Goal: Task Accomplishment & Management: Manage account settings

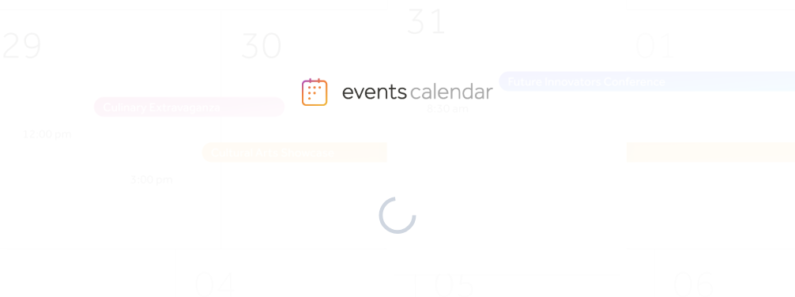
scroll to position [175, 0]
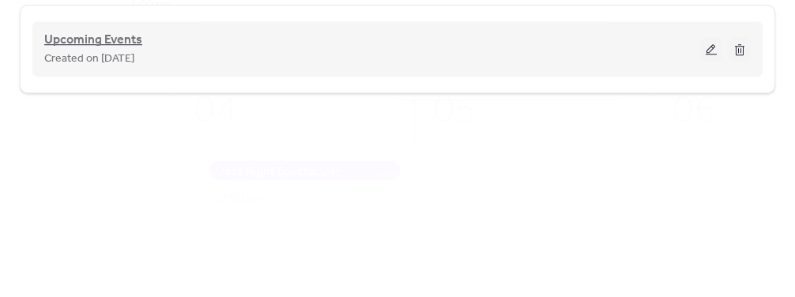
click at [124, 39] on span "Upcoming Events" at bounding box center [93, 40] width 98 height 19
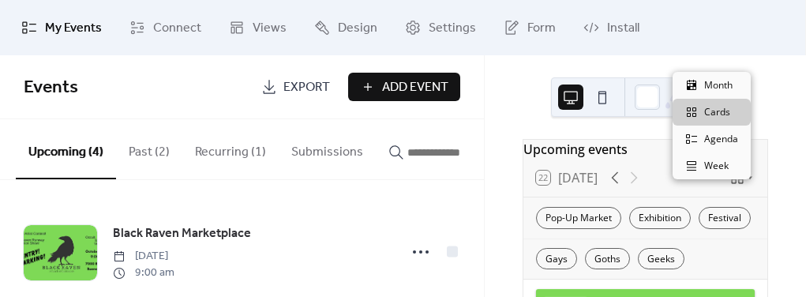
click at [738, 184] on icon at bounding box center [738, 178] width 12 height 12
click at [724, 86] on span "Month" at bounding box center [719, 85] width 28 height 14
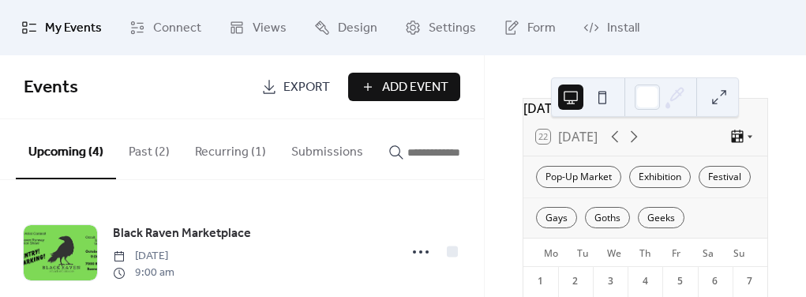
scroll to position [35, 0]
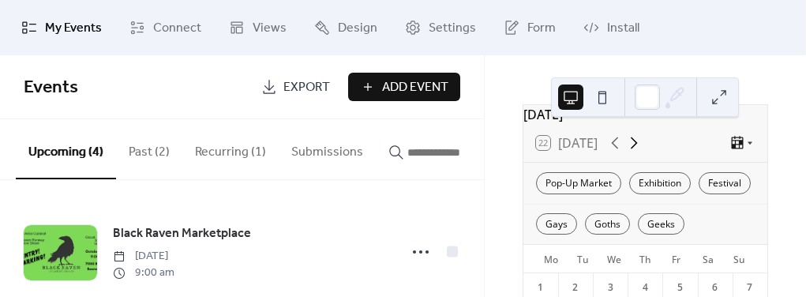
click at [637, 143] on icon at bounding box center [634, 142] width 19 height 19
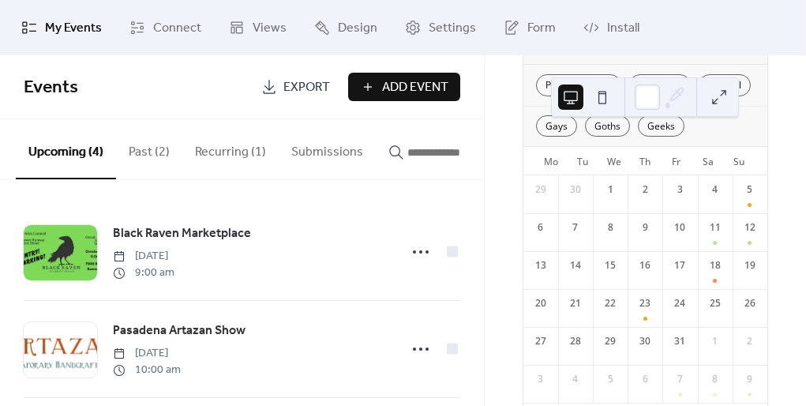
scroll to position [136, 0]
click at [713, 296] on div at bounding box center [715, 316] width 4 height 12
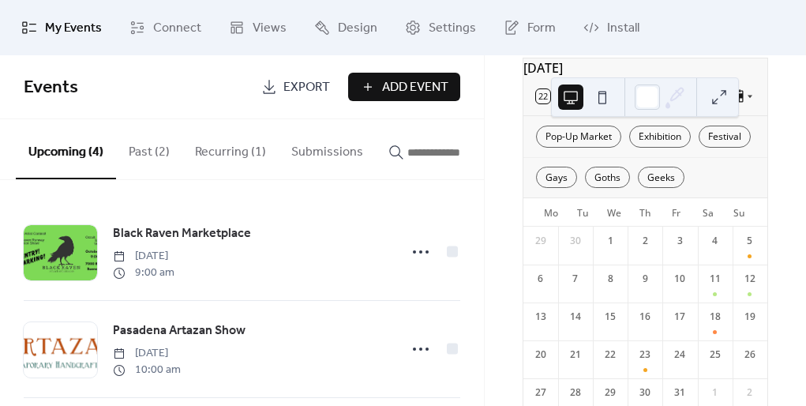
scroll to position [0, 0]
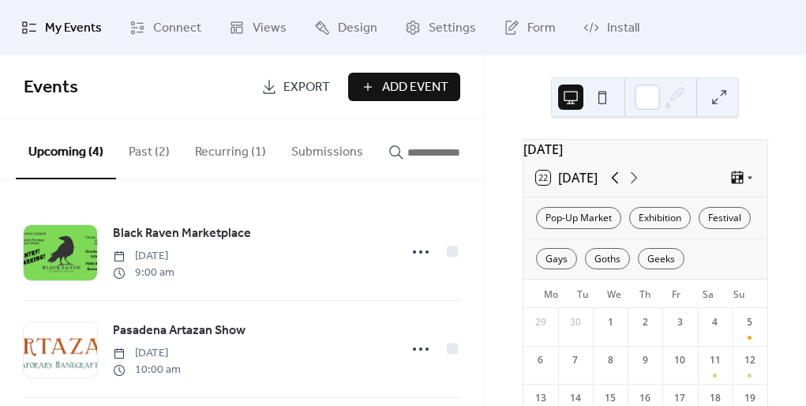
click at [616, 184] on icon at bounding box center [615, 177] width 19 height 19
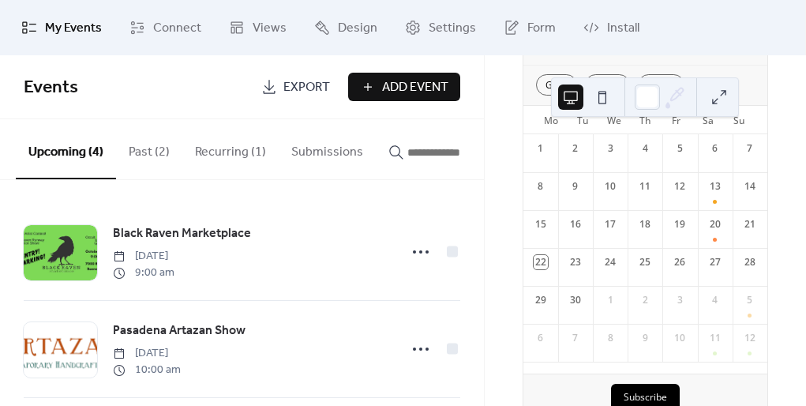
scroll to position [205, 0]
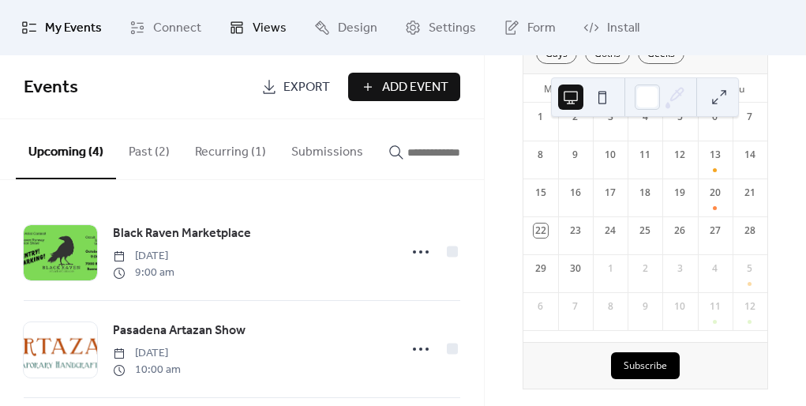
click at [253, 31] on span "Views" at bounding box center [270, 28] width 34 height 19
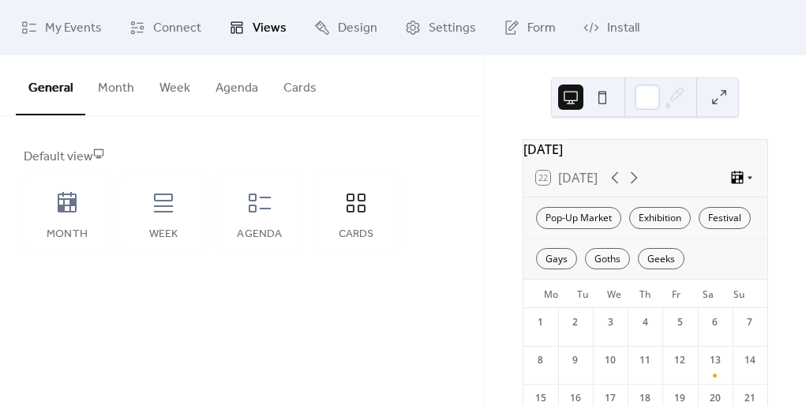
click at [733, 183] on icon at bounding box center [738, 177] width 12 height 13
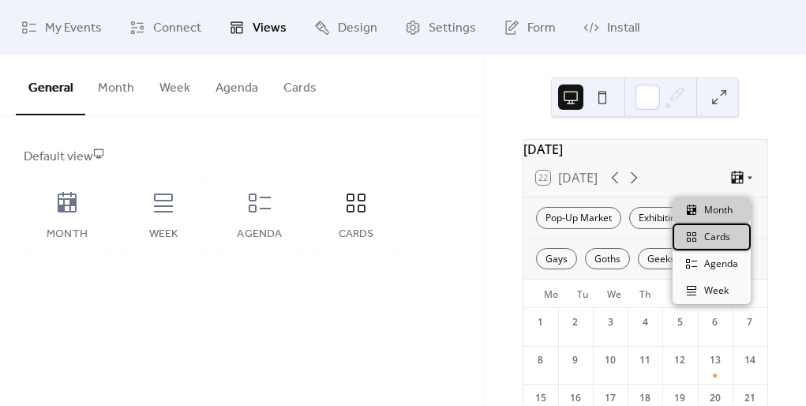
click at [726, 241] on span "Cards" at bounding box center [718, 237] width 26 height 14
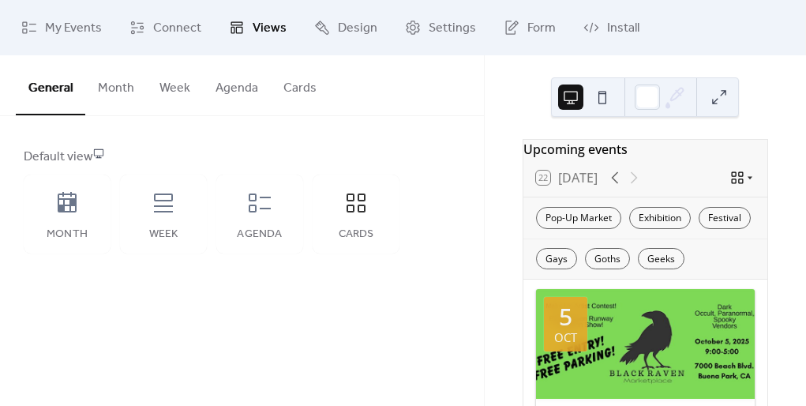
click at [733, 181] on icon at bounding box center [738, 178] width 16 height 16
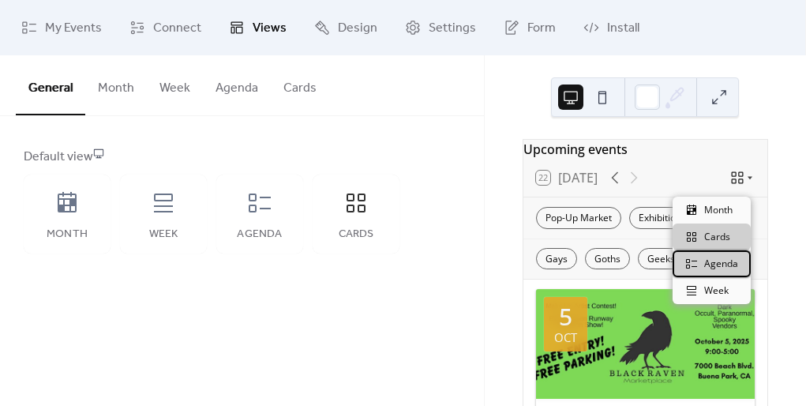
click at [717, 265] on span "Agenda" at bounding box center [722, 264] width 34 height 14
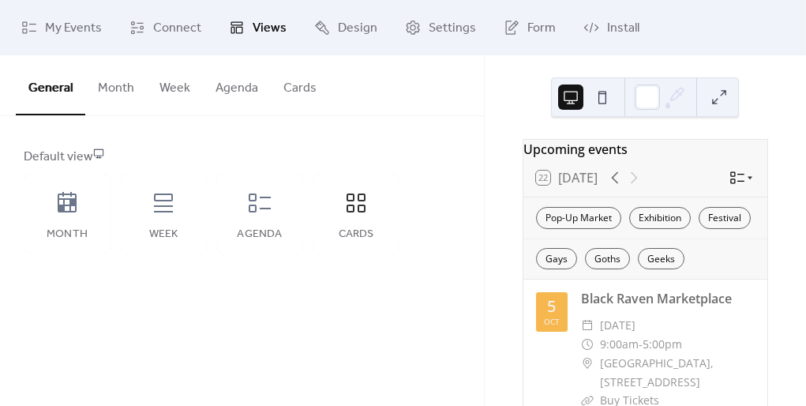
click at [730, 186] on icon at bounding box center [738, 178] width 16 height 16
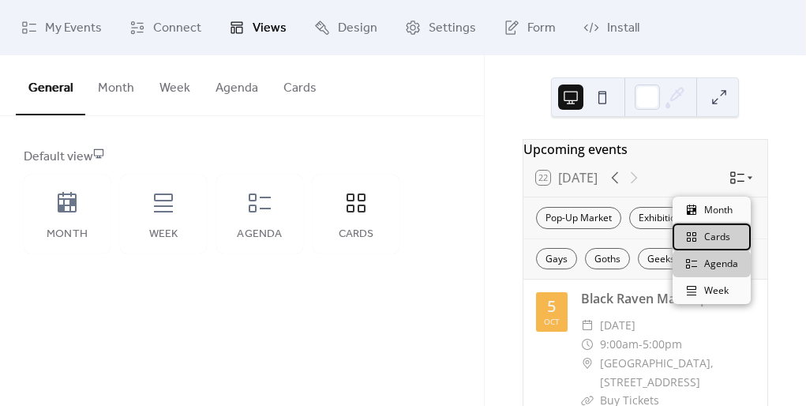
click at [714, 232] on span "Cards" at bounding box center [718, 237] width 26 height 14
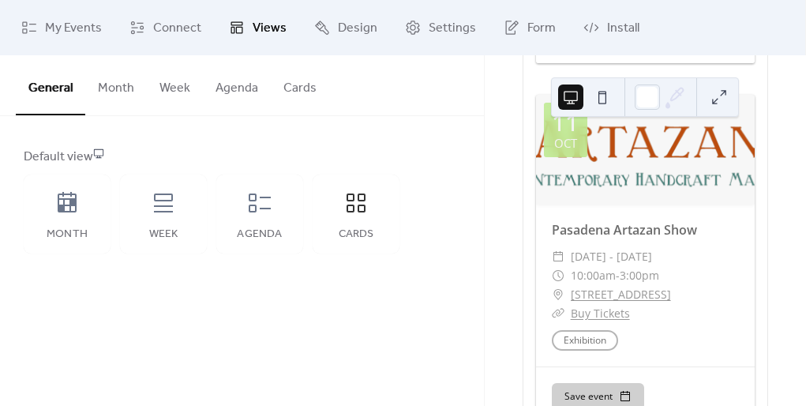
scroll to position [760, 0]
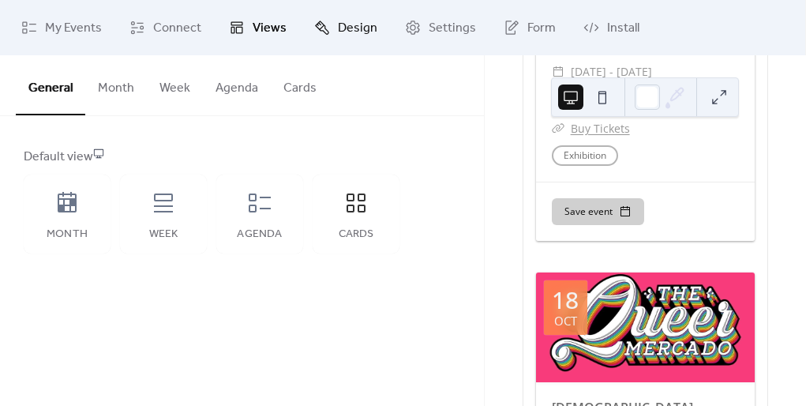
click at [338, 35] on span "Design" at bounding box center [357, 28] width 39 height 19
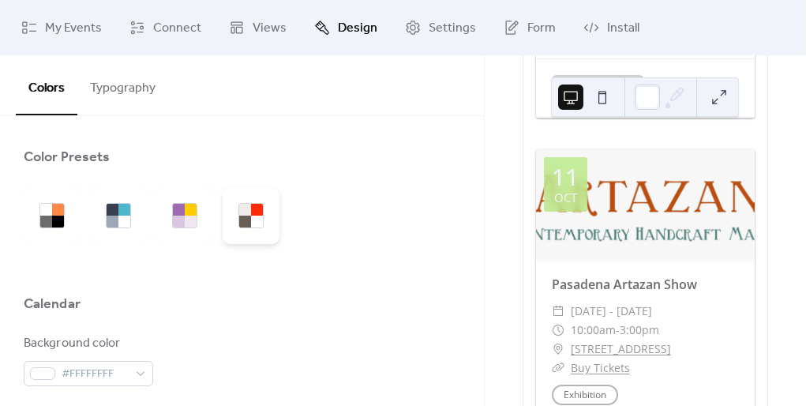
scroll to position [520, 0]
click at [162, 222] on div at bounding box center [184, 215] width 57 height 57
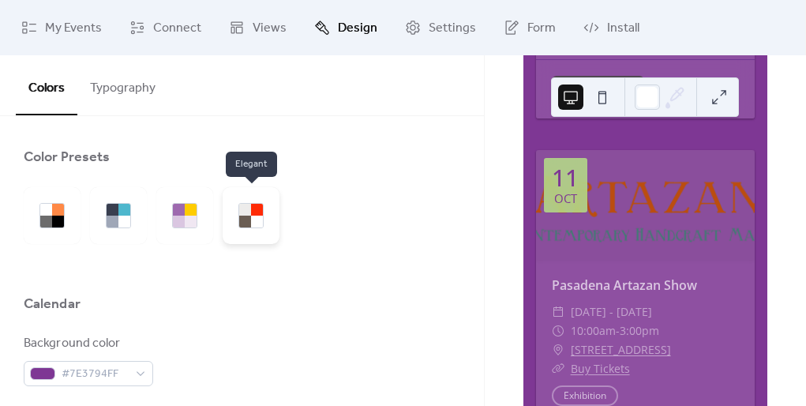
click at [237, 209] on div at bounding box center [251, 215] width 57 height 57
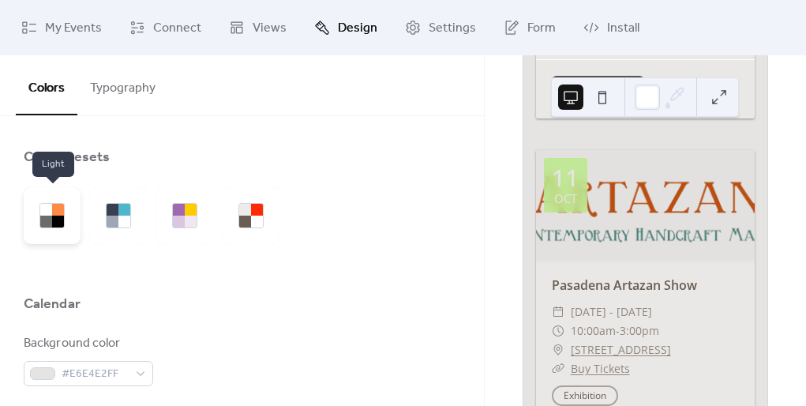
click at [48, 213] on div at bounding box center [46, 210] width 12 height 12
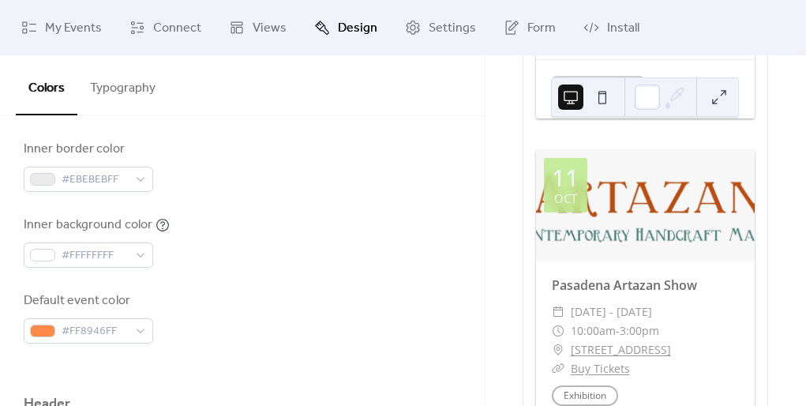
scroll to position [423, 0]
click at [148, 296] on body "My Events Connect Views Design Settings Form Install Design Colors Typography C…" at bounding box center [403, 203] width 806 height 406
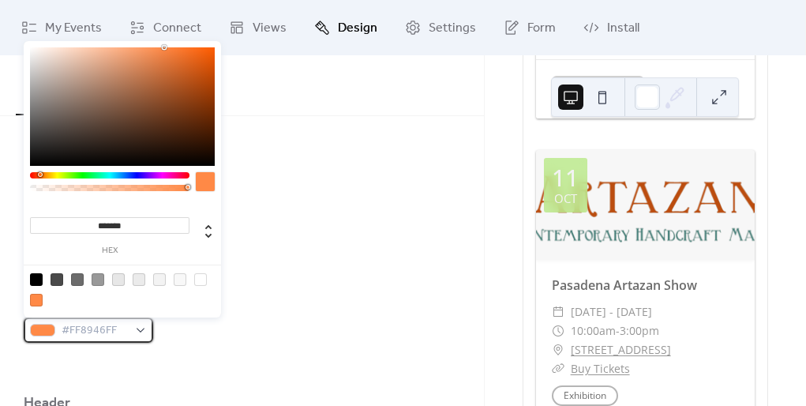
click at [147, 296] on div "#FF8946FF" at bounding box center [89, 330] width 130 height 25
click at [319, 296] on div "Default event color #FF8946FF" at bounding box center [242, 317] width 437 height 52
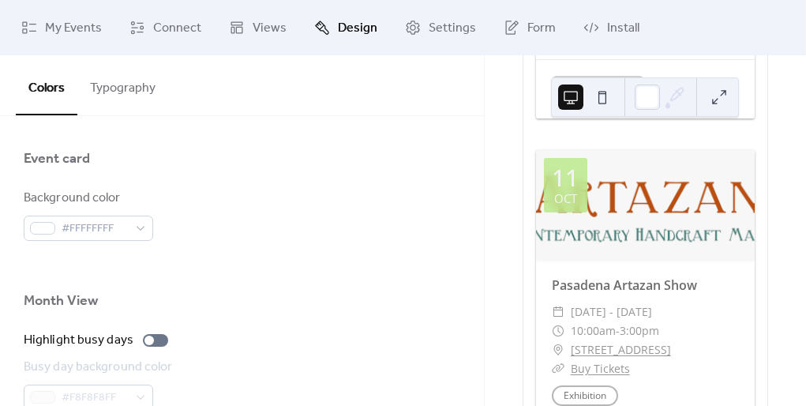
scroll to position [1122, 0]
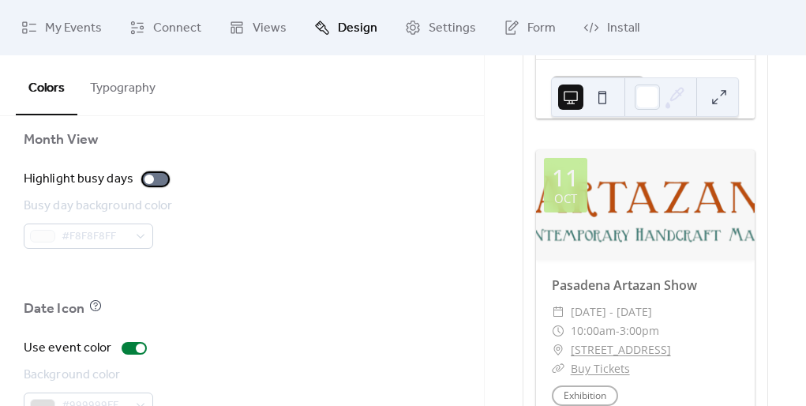
click at [153, 174] on div at bounding box center [155, 179] width 25 height 13
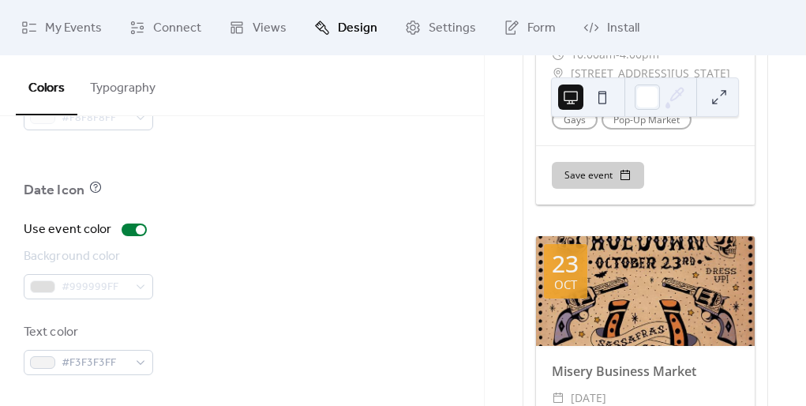
scroll to position [1445, 0]
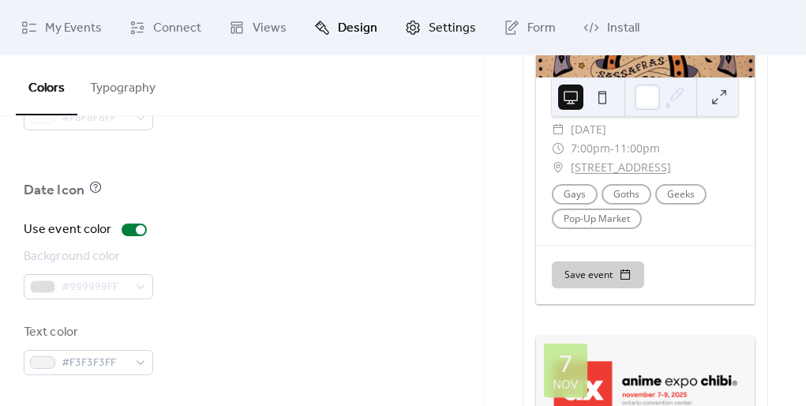
click at [438, 32] on span "Settings" at bounding box center [452, 28] width 47 height 19
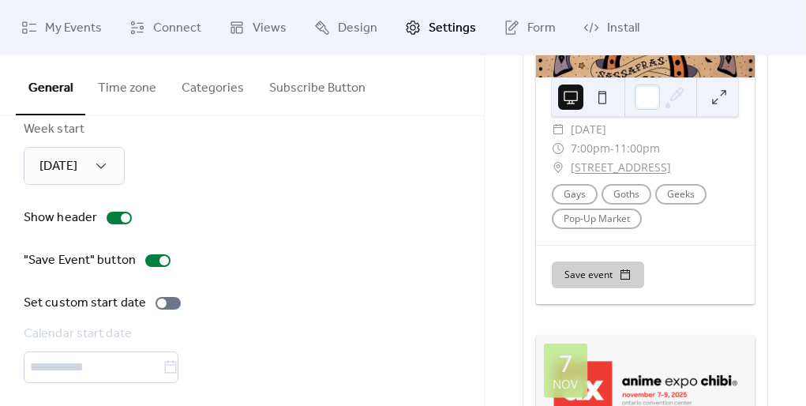
scroll to position [212, 0]
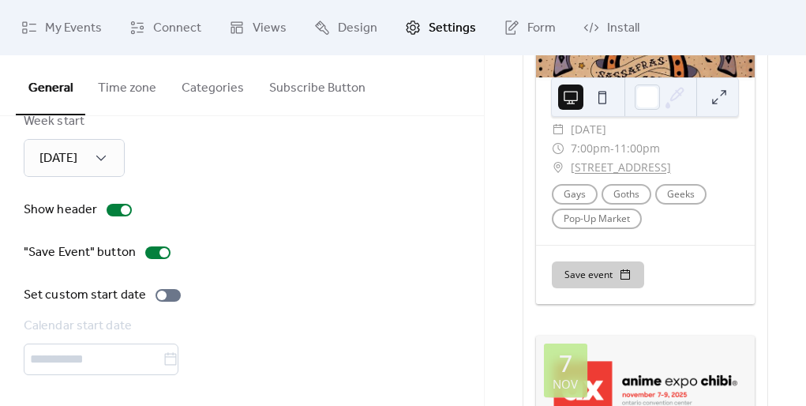
click at [226, 99] on button "Categories" at bounding box center [213, 84] width 88 height 58
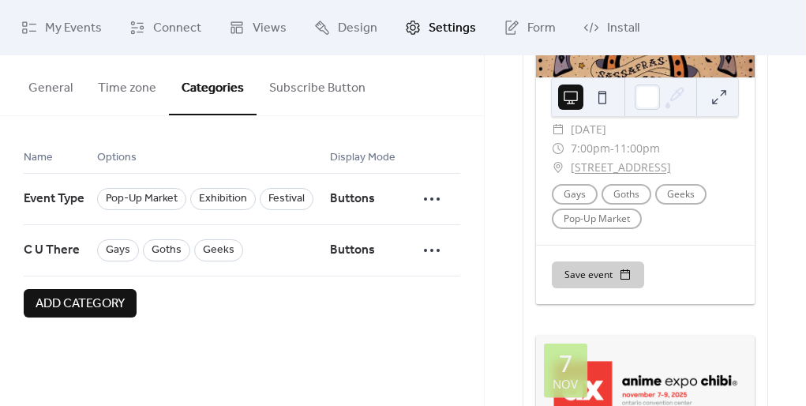
click at [325, 118] on div "Name Options Display Mode Event Type Pop-Up Market Exhibition Festival Buttons …" at bounding box center [242, 232] width 484 height 233
click at [305, 100] on button "Subscribe Button" at bounding box center [318, 84] width 122 height 58
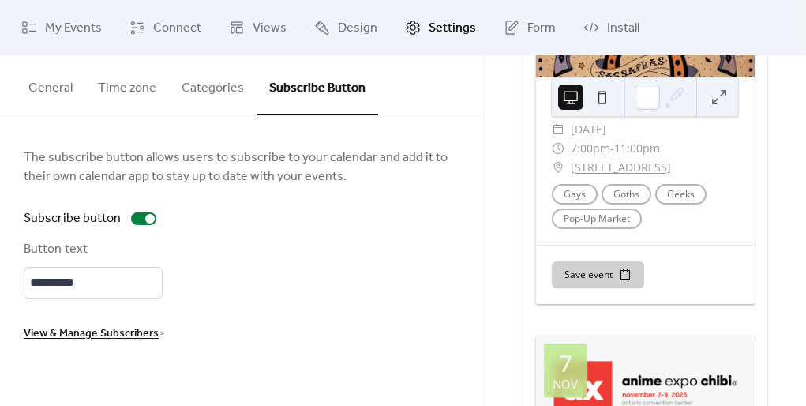
click at [109, 92] on button "Time zone" at bounding box center [127, 84] width 84 height 58
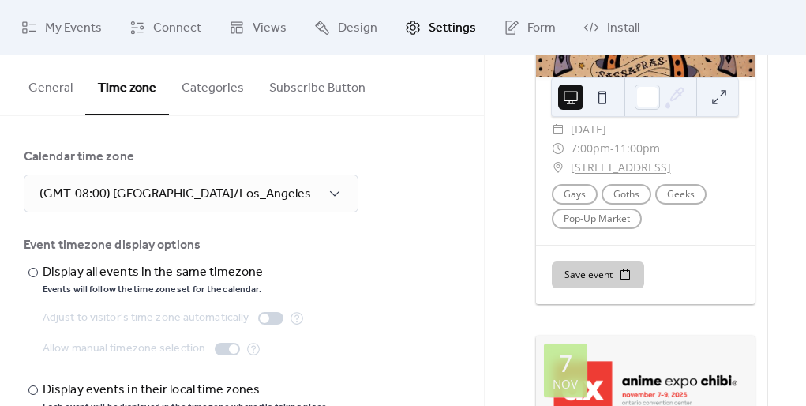
scroll to position [39, 0]
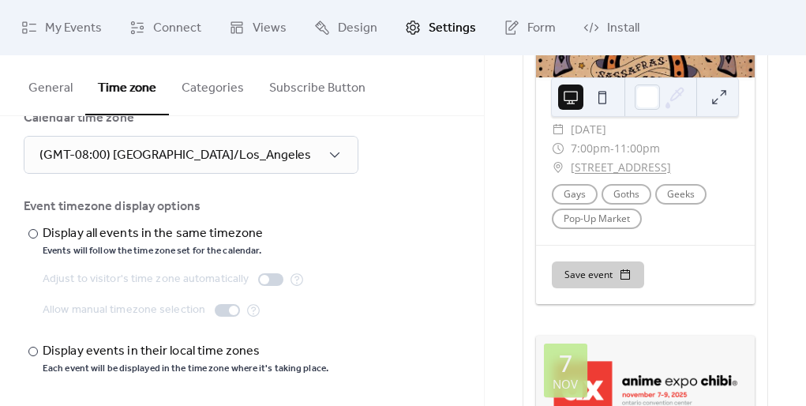
click at [41, 97] on button "General" at bounding box center [51, 84] width 70 height 58
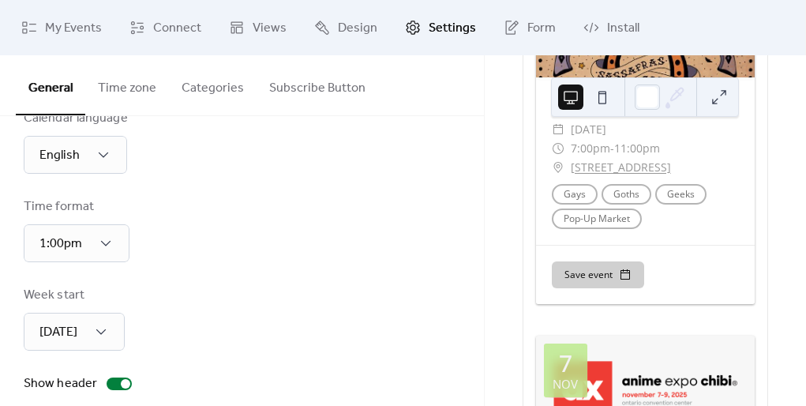
click at [604, 99] on button at bounding box center [602, 97] width 25 height 25
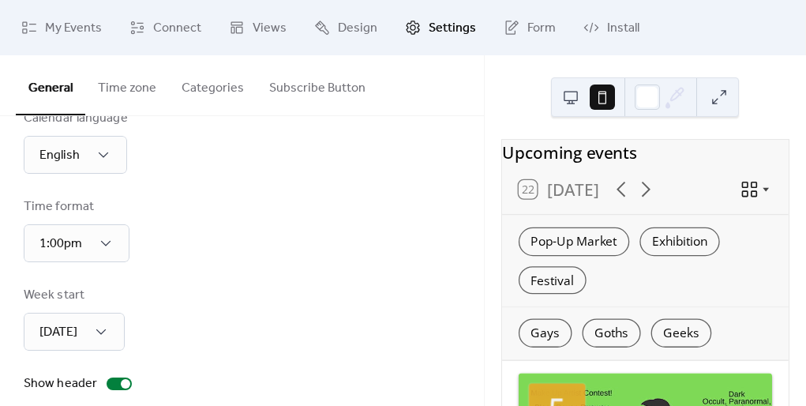
click at [504, 89] on div "Upcoming events 22 [DATE] Pop-Up Market Exhibition Festival Gays Goths Geeks [D…" at bounding box center [645, 230] width 321 height 351
